Goal: Transaction & Acquisition: Purchase product/service

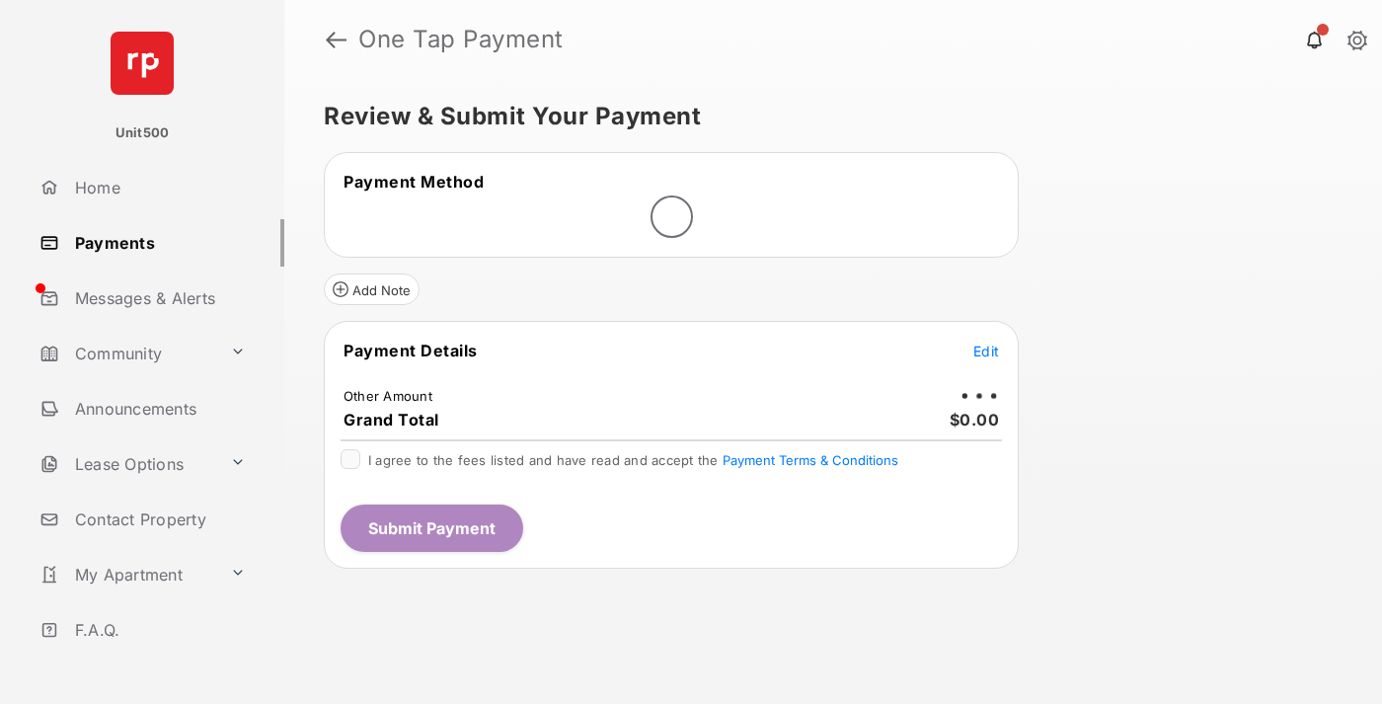
click at [986, 352] on span "Edit" at bounding box center [986, 351] width 26 height 17
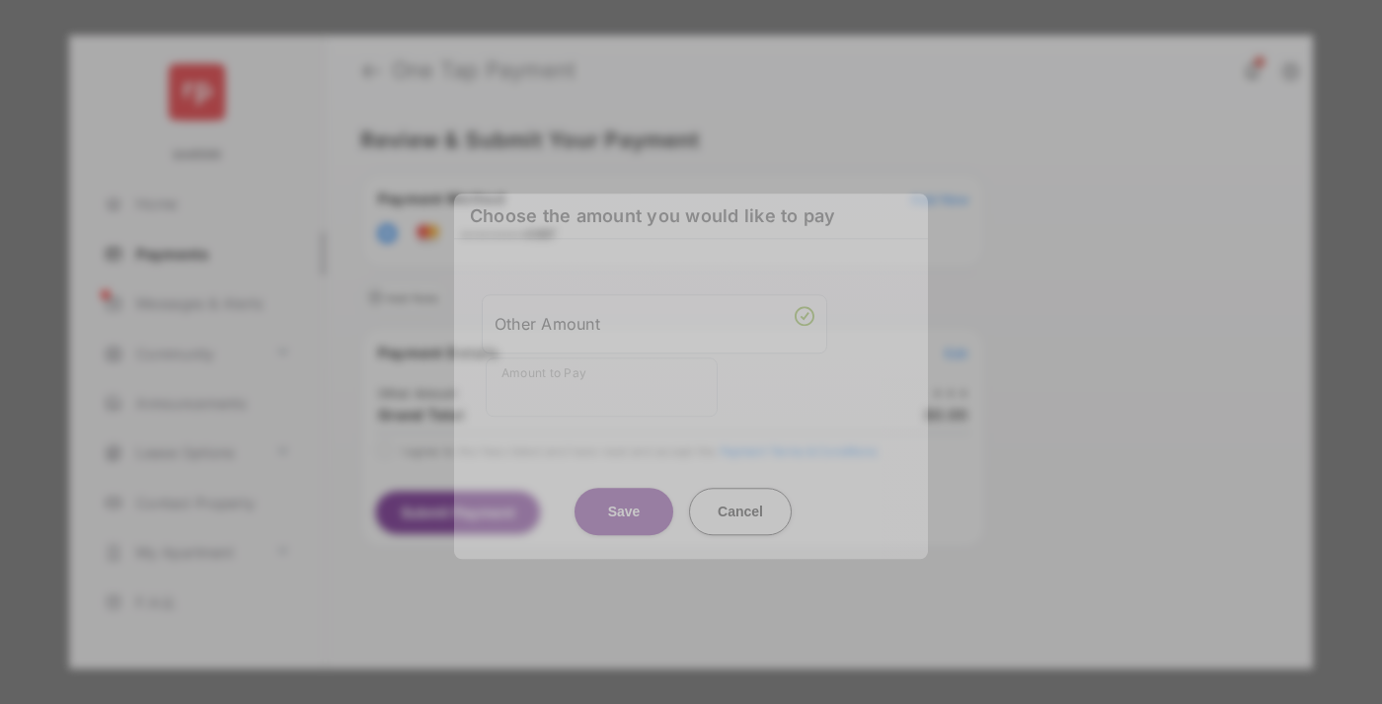
click at [655, 323] on div "Other Amount" at bounding box center [655, 324] width 320 height 34
type input "****"
click at [624, 490] on button "Save" at bounding box center [624, 511] width 99 height 47
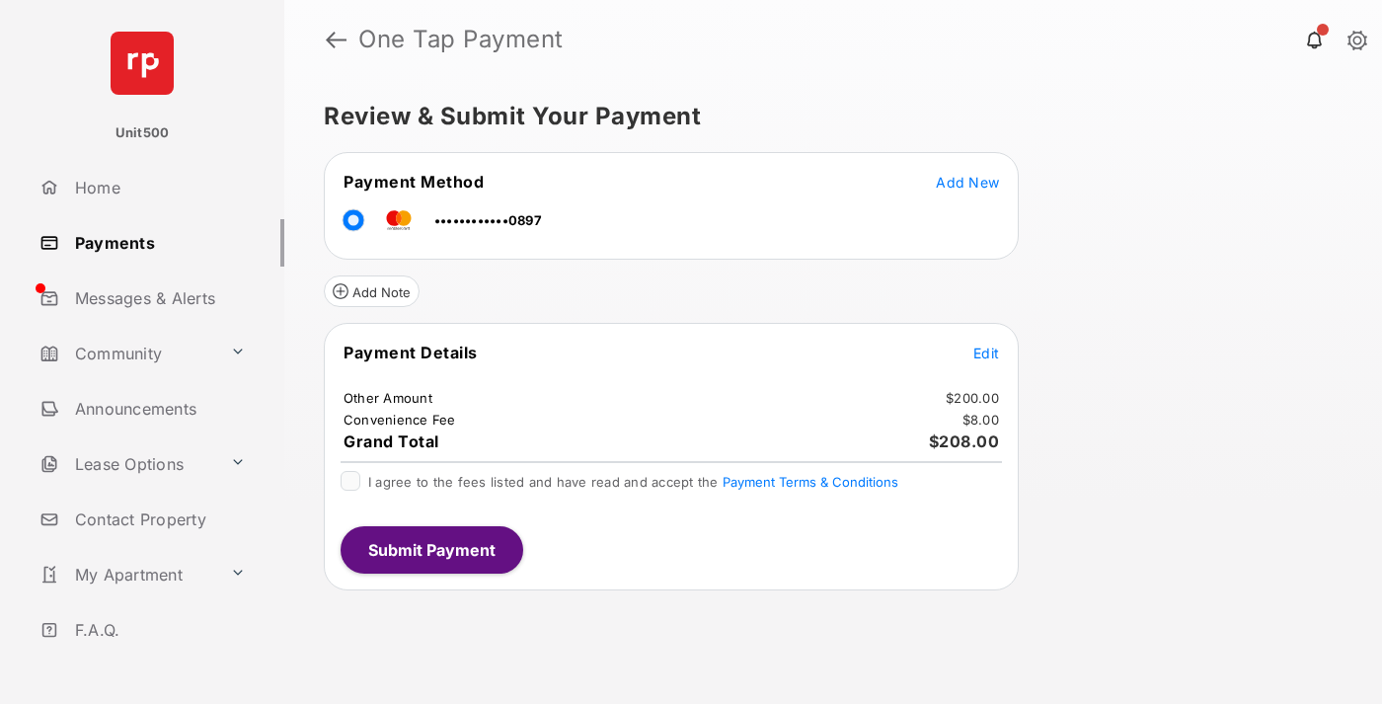
click at [986, 352] on span "Edit" at bounding box center [986, 353] width 26 height 17
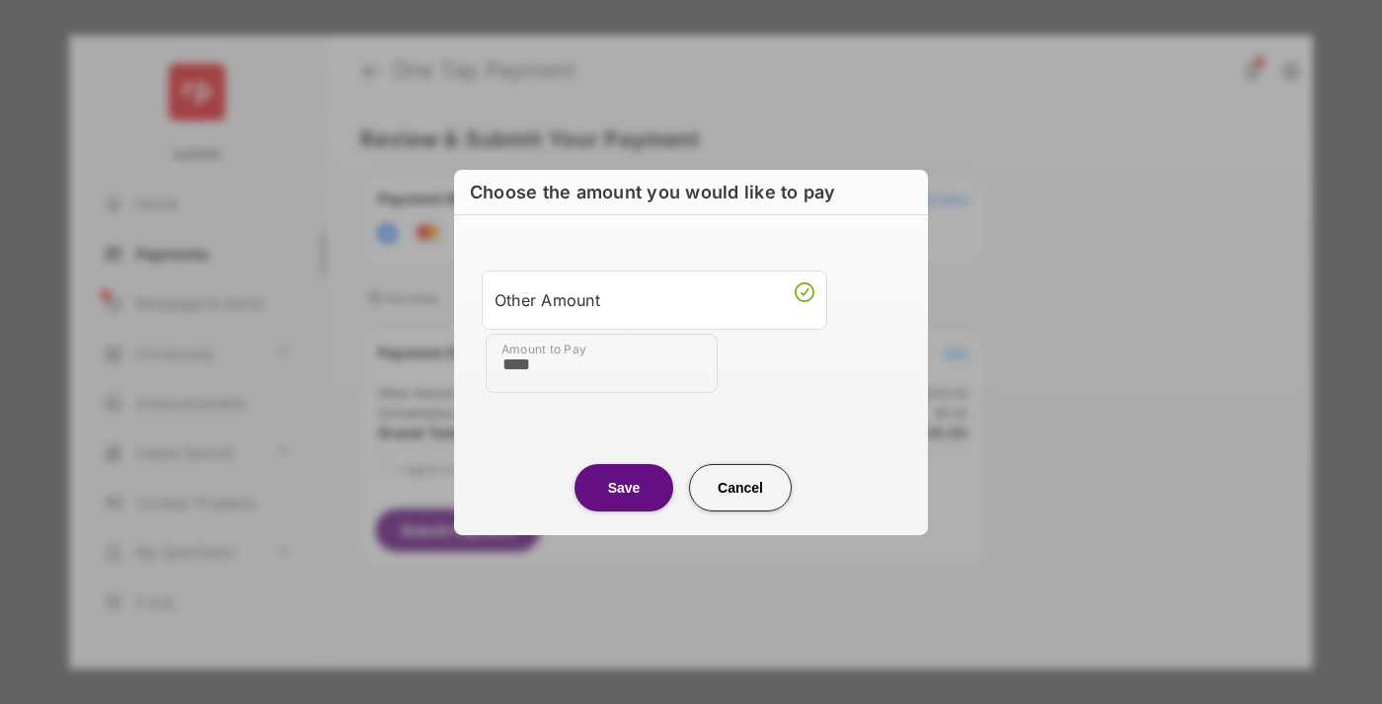
click at [624, 487] on button "Save" at bounding box center [624, 486] width 99 height 47
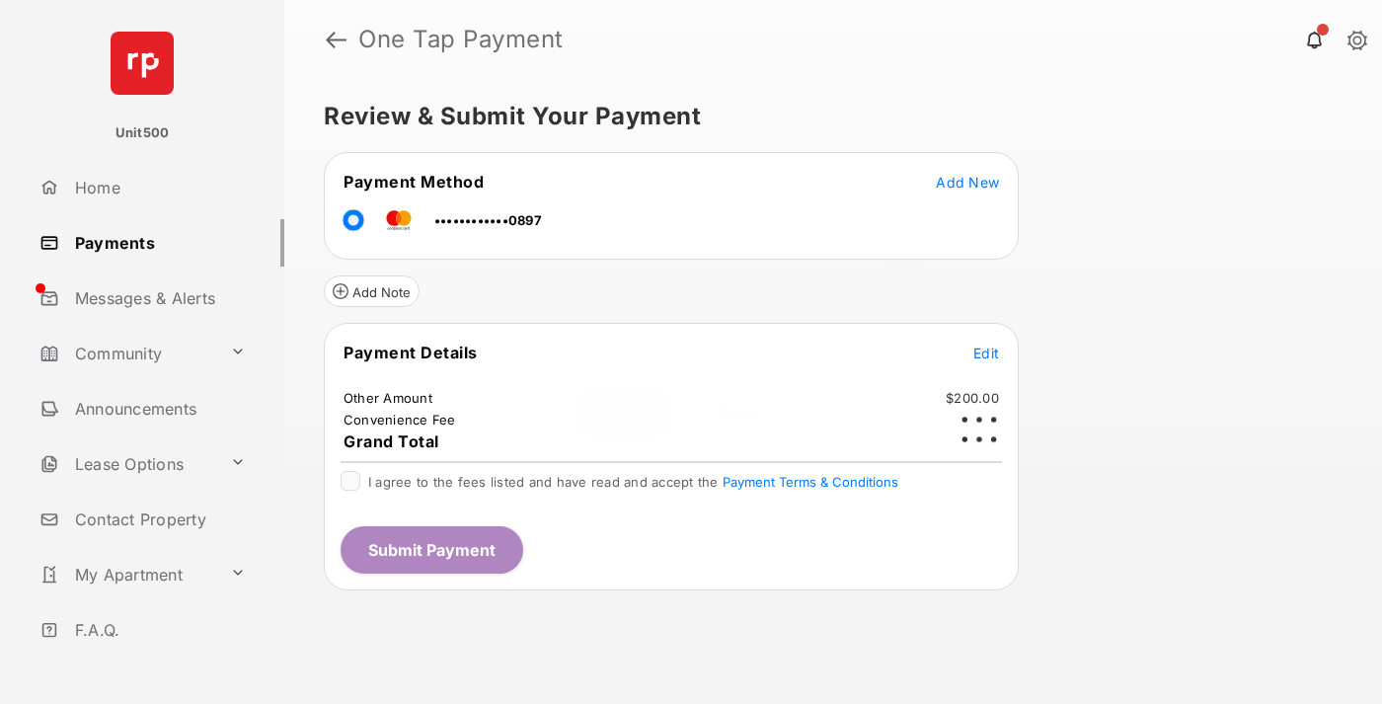
click at [430, 549] on button "Submit Payment" at bounding box center [432, 549] width 183 height 47
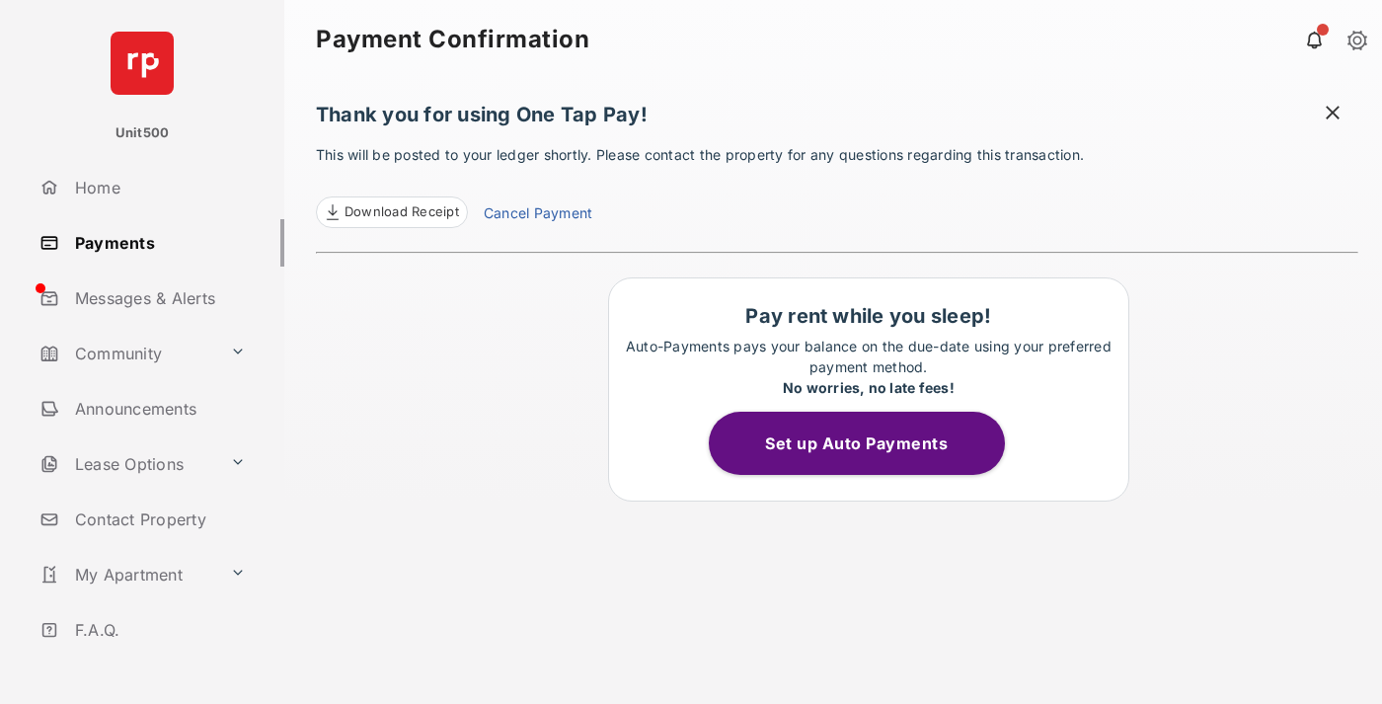
click at [1333, 115] on span at bounding box center [1333, 115] width 20 height 25
